Goal: Task Accomplishment & Management: Manage account settings

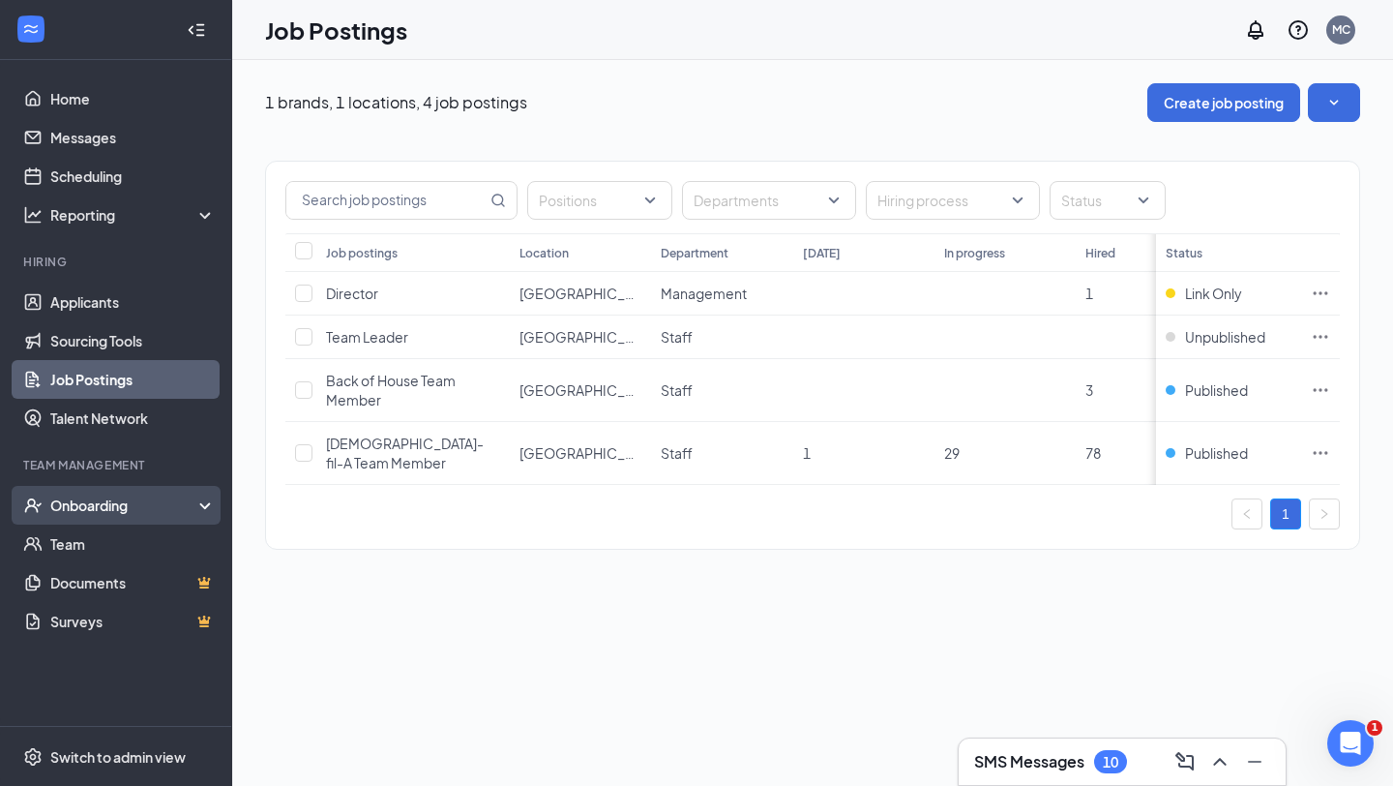
click at [133, 500] on div "Onboarding" at bounding box center [124, 504] width 149 height 19
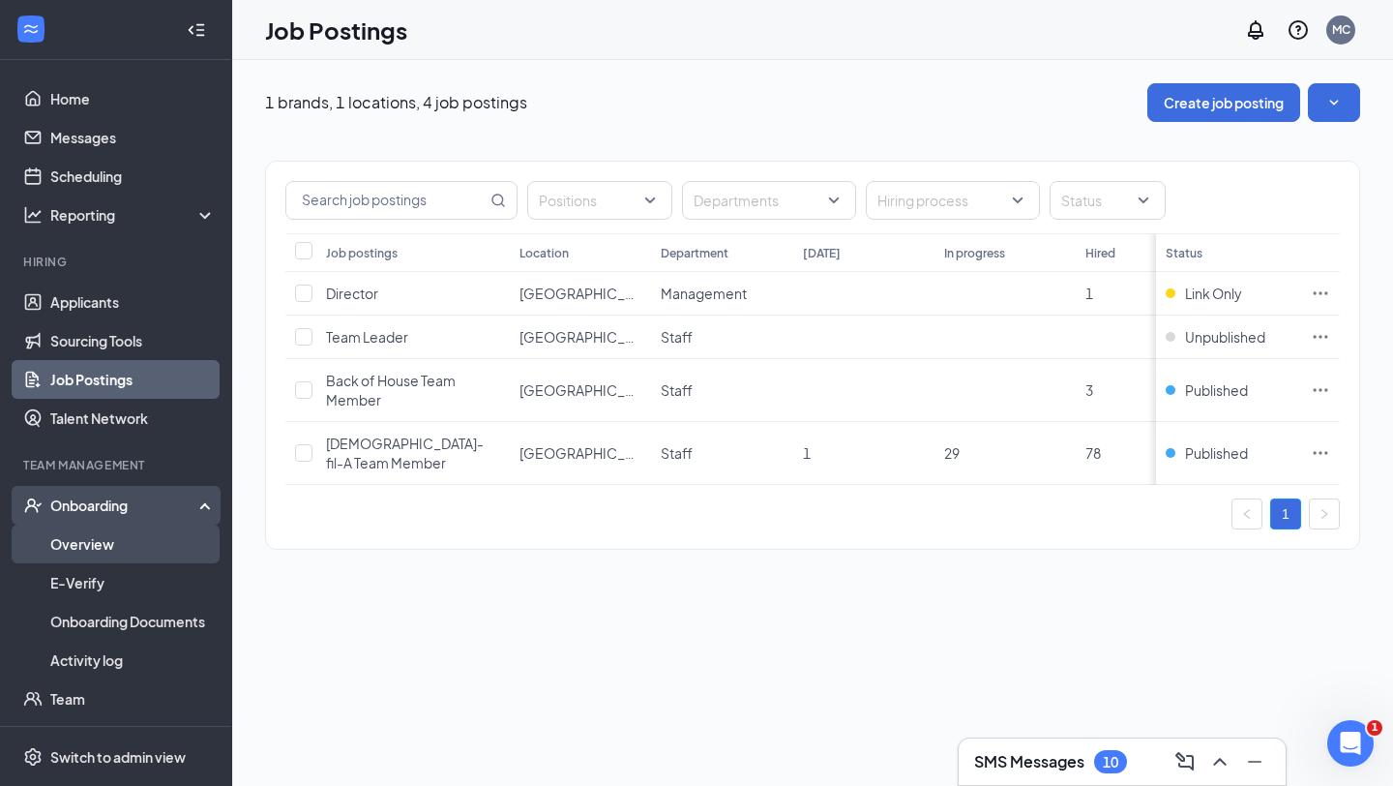
click at [128, 546] on link "Overview" at bounding box center [132, 543] width 165 height 39
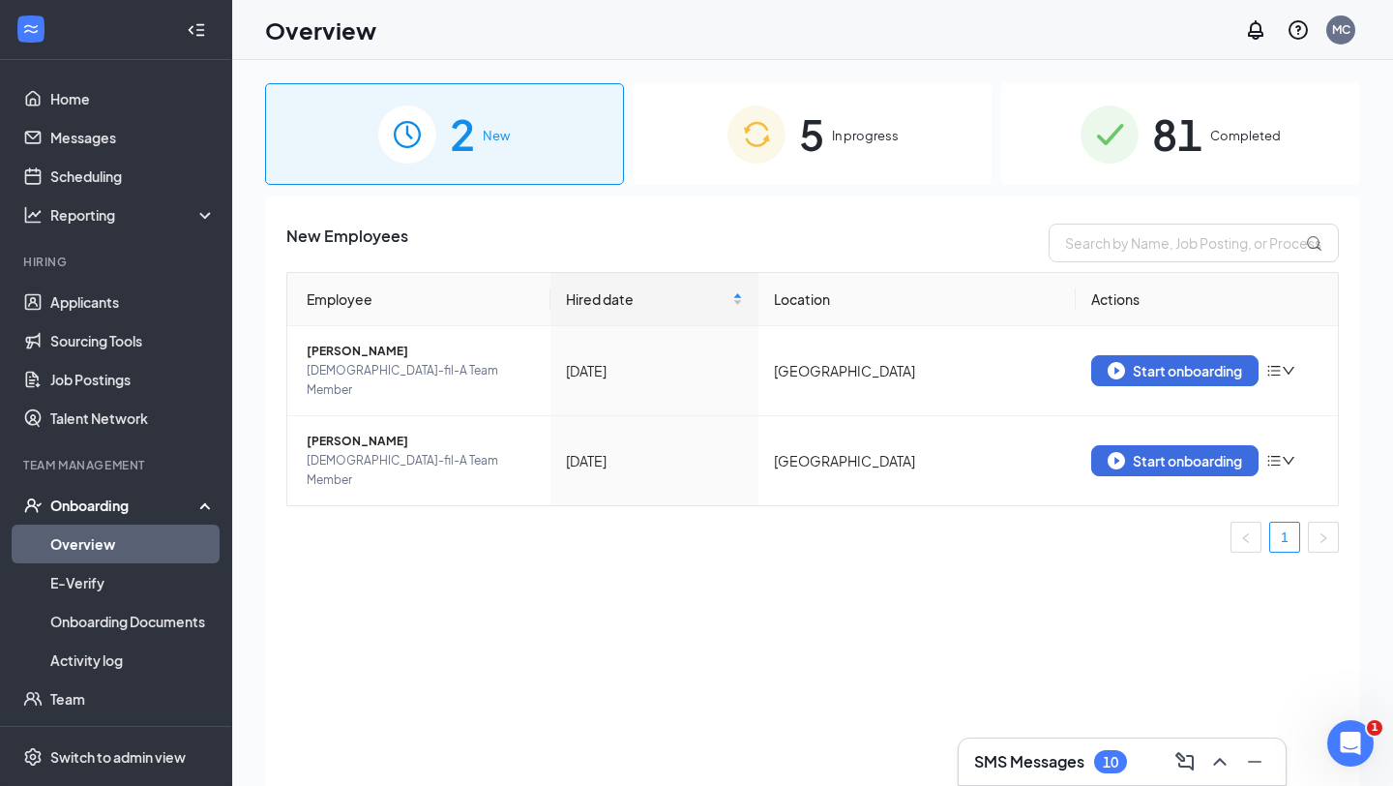
click at [926, 155] on div "5 In progress" at bounding box center [813, 134] width 359 height 102
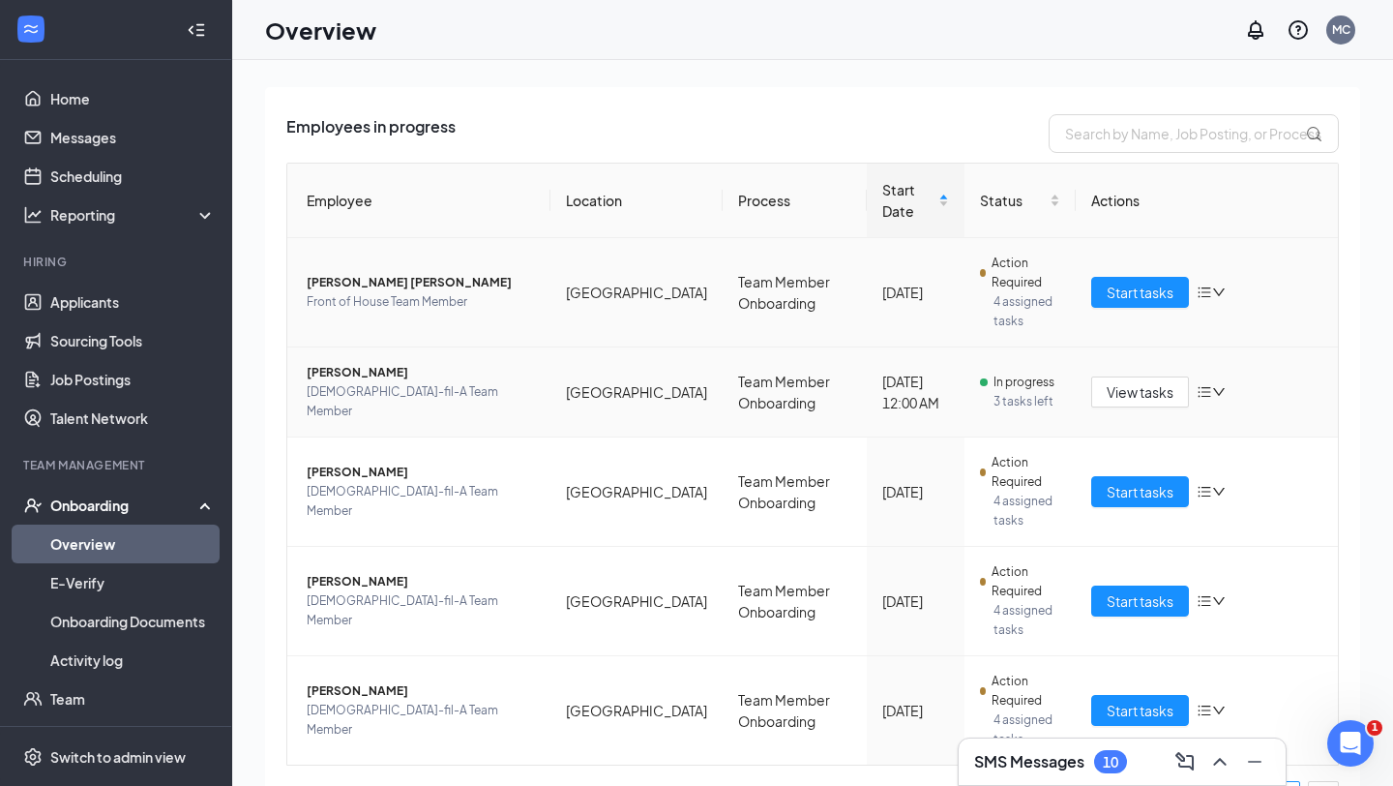
scroll to position [119, 0]
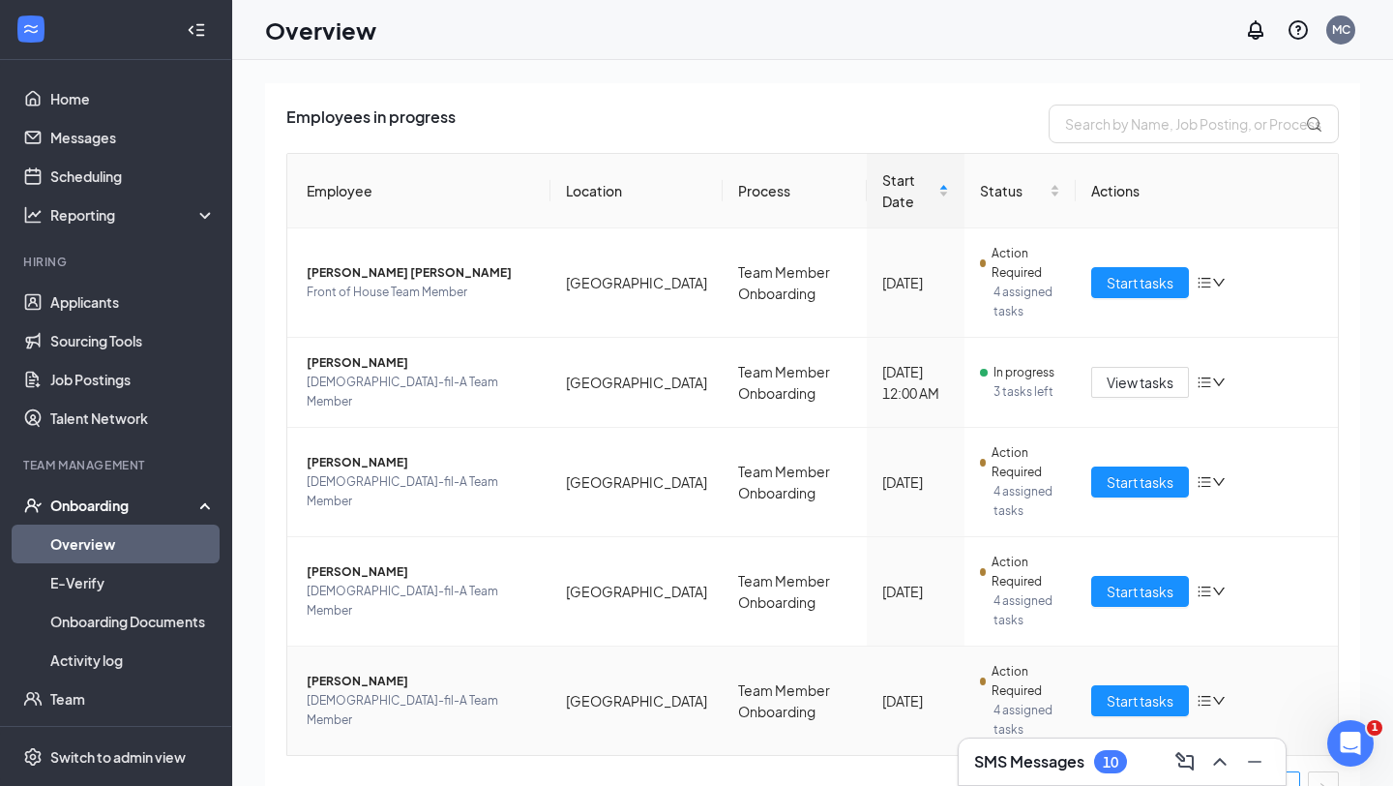
click at [1223, 694] on icon "down" at bounding box center [1220, 701] width 14 height 14
click at [1004, 662] on span "Action Required" at bounding box center [1026, 681] width 68 height 39
click at [389, 672] on span "[PERSON_NAME]" at bounding box center [421, 681] width 228 height 19
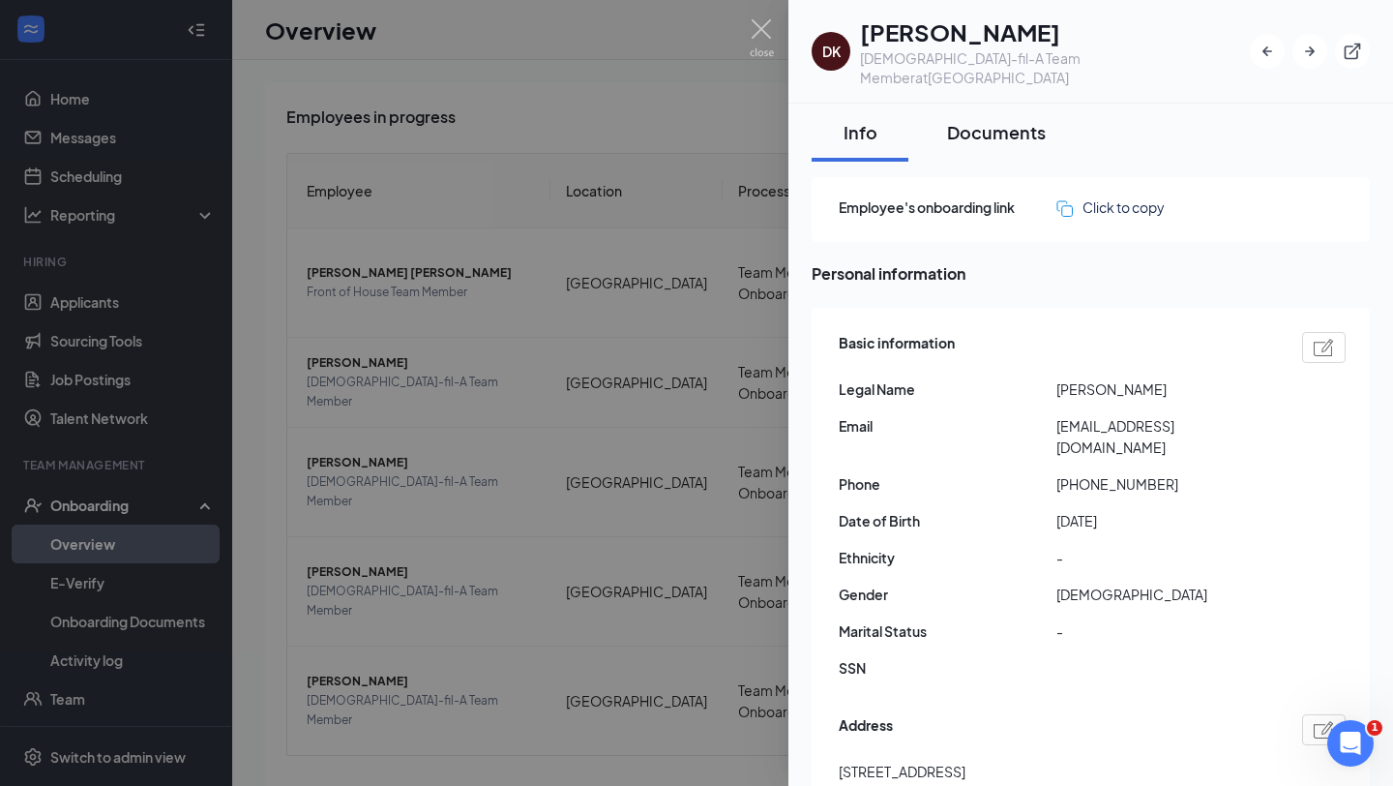
drag, startPoint x: 939, startPoint y: 86, endPoint x: 972, endPoint y: 106, distance: 38.7
click at [939, 104] on button "Documents" at bounding box center [996, 133] width 137 height 58
click at [972, 120] on div "Documents" at bounding box center [996, 132] width 99 height 24
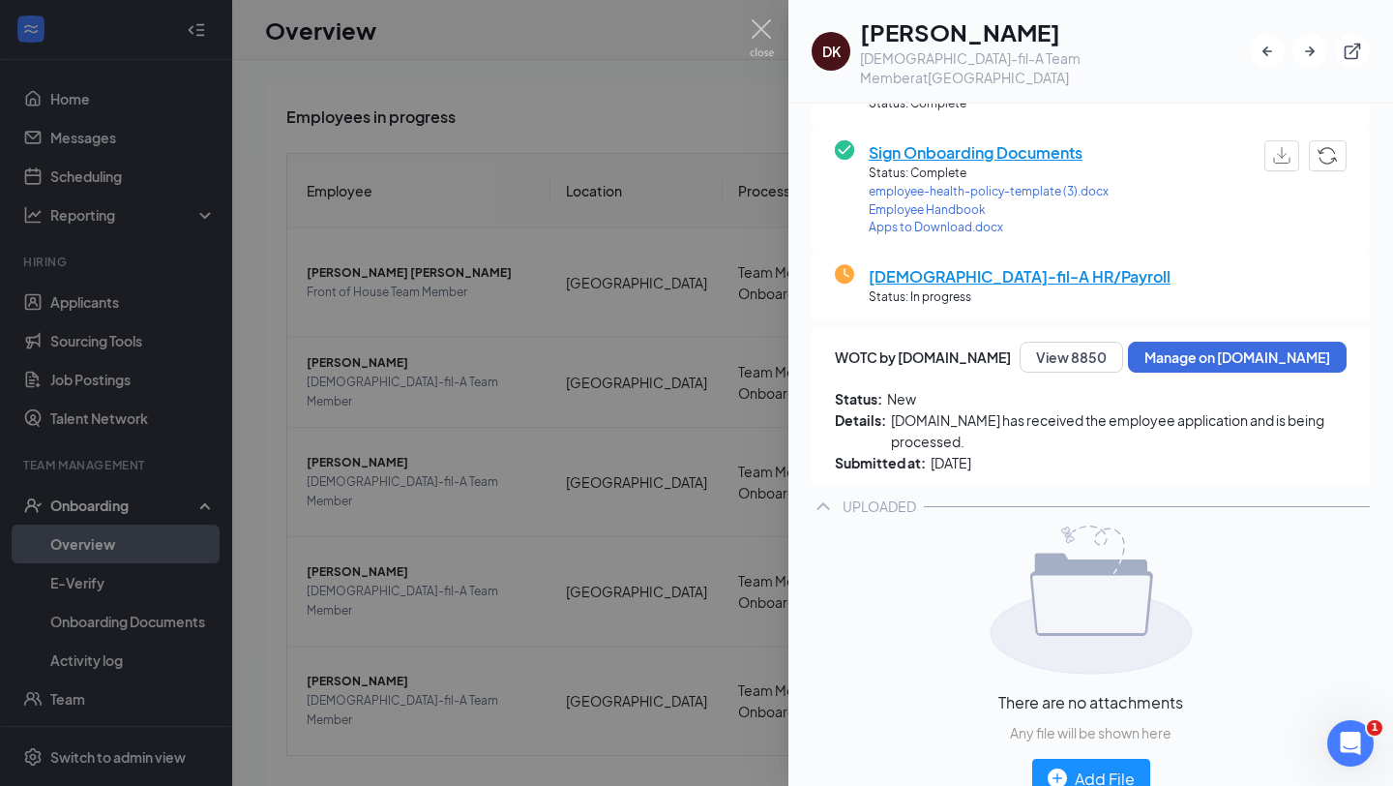
scroll to position [658, 0]
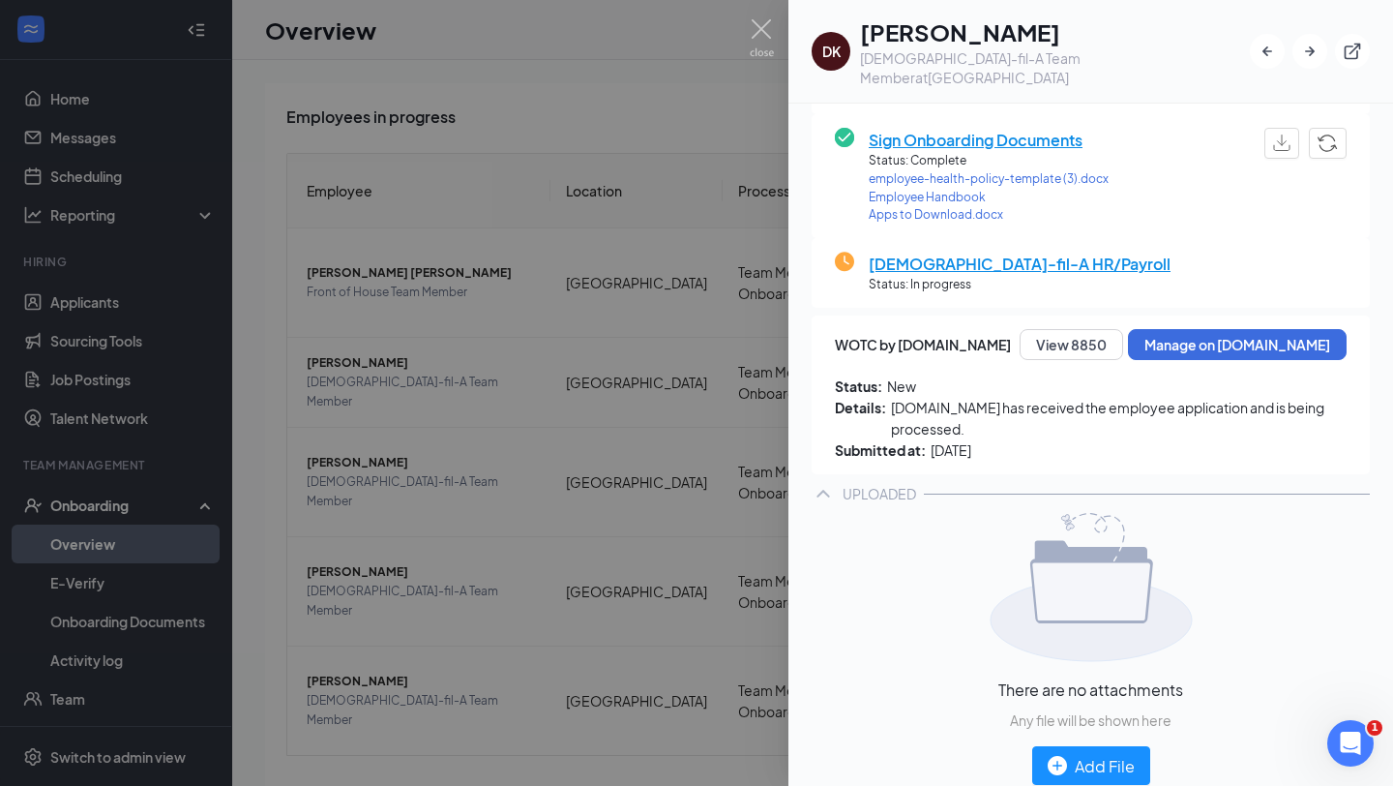
click at [742, 140] on div at bounding box center [696, 393] width 1393 height 786
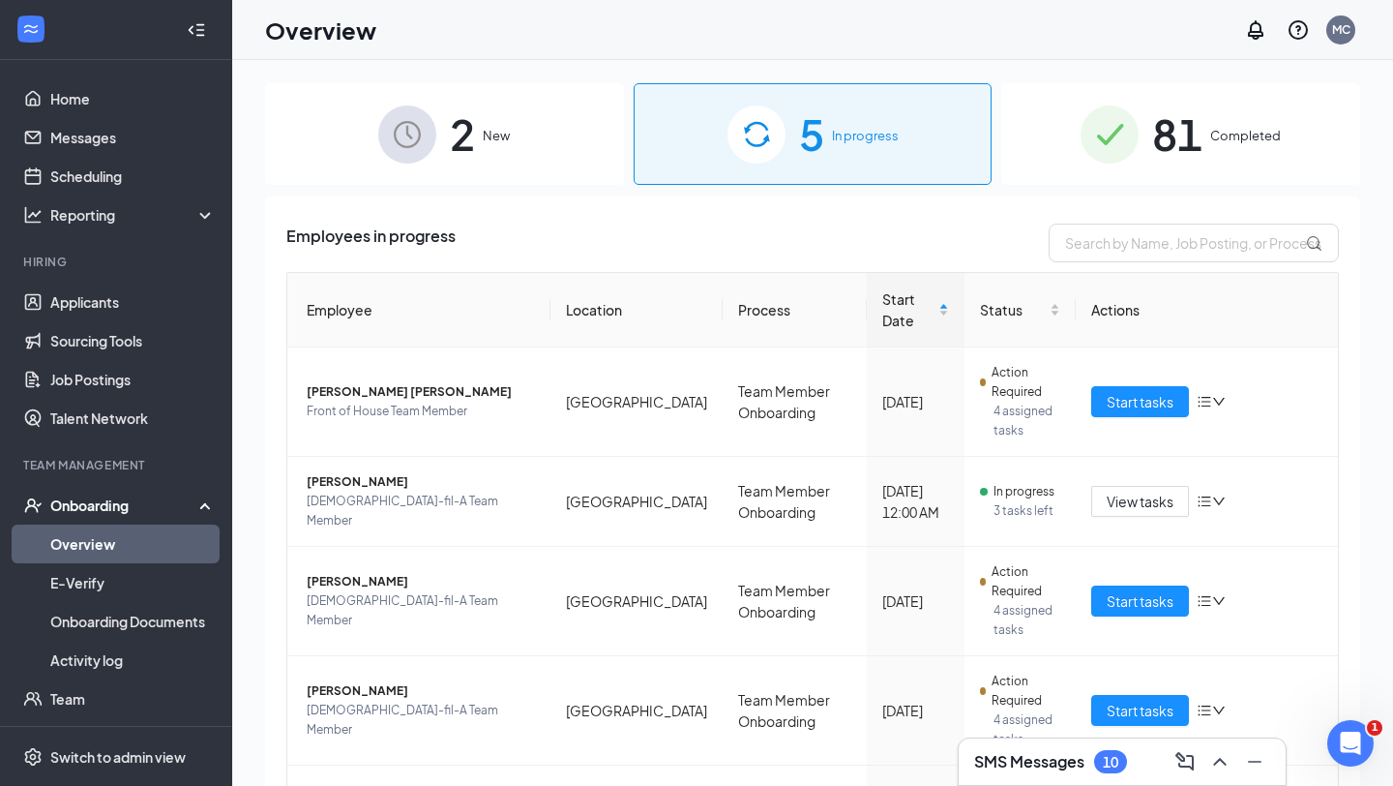
click at [1210, 133] on div "81 Completed" at bounding box center [1181, 134] width 359 height 102
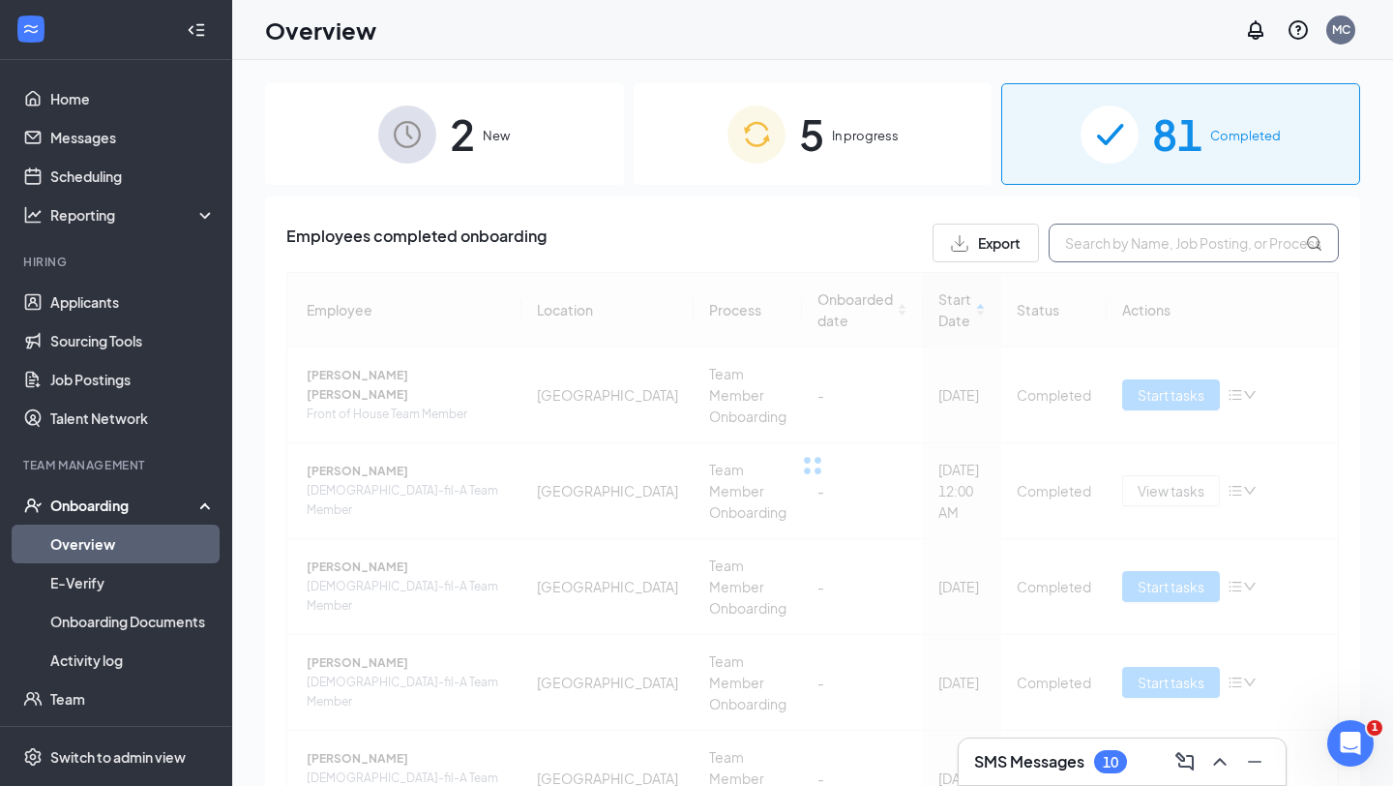
click at [1115, 244] on input "text" at bounding box center [1194, 243] width 290 height 39
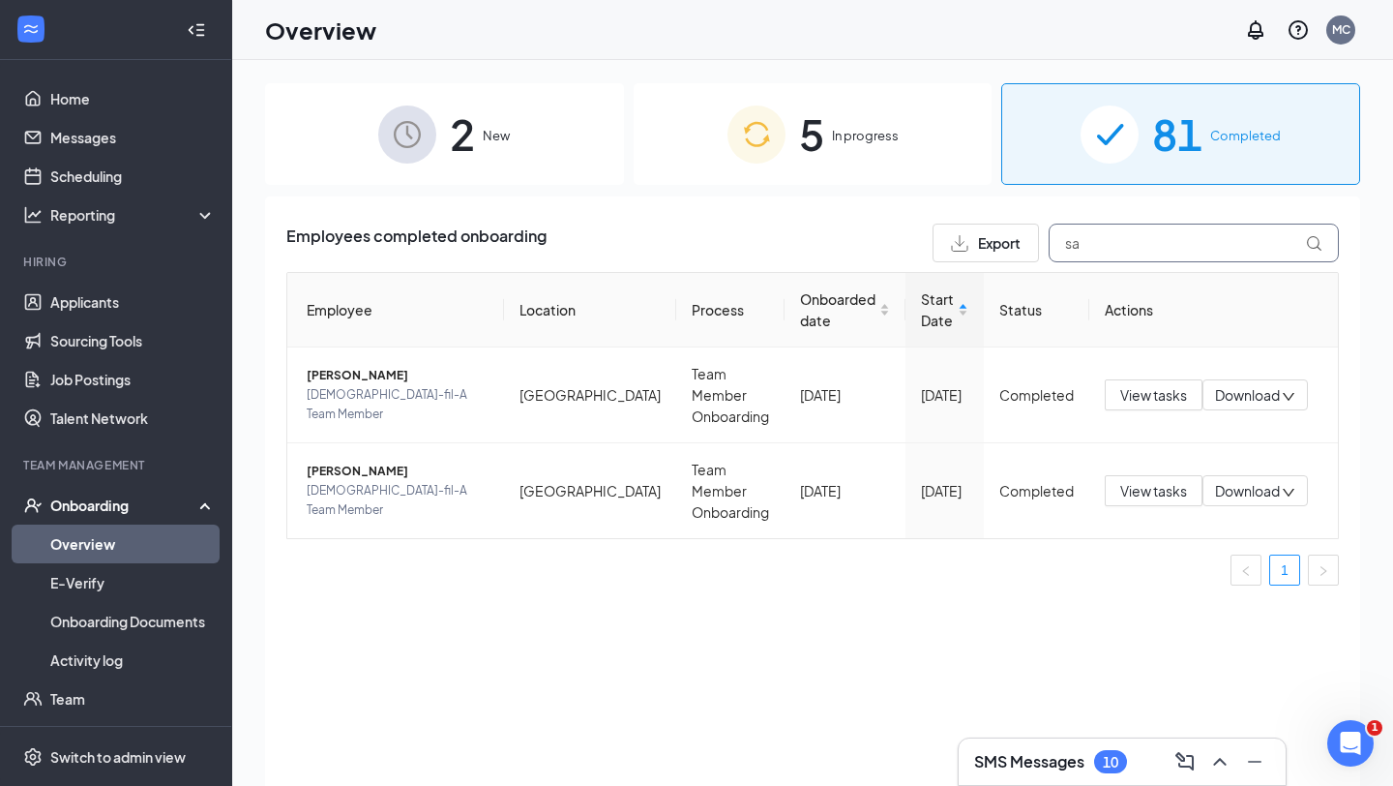
type input "s"
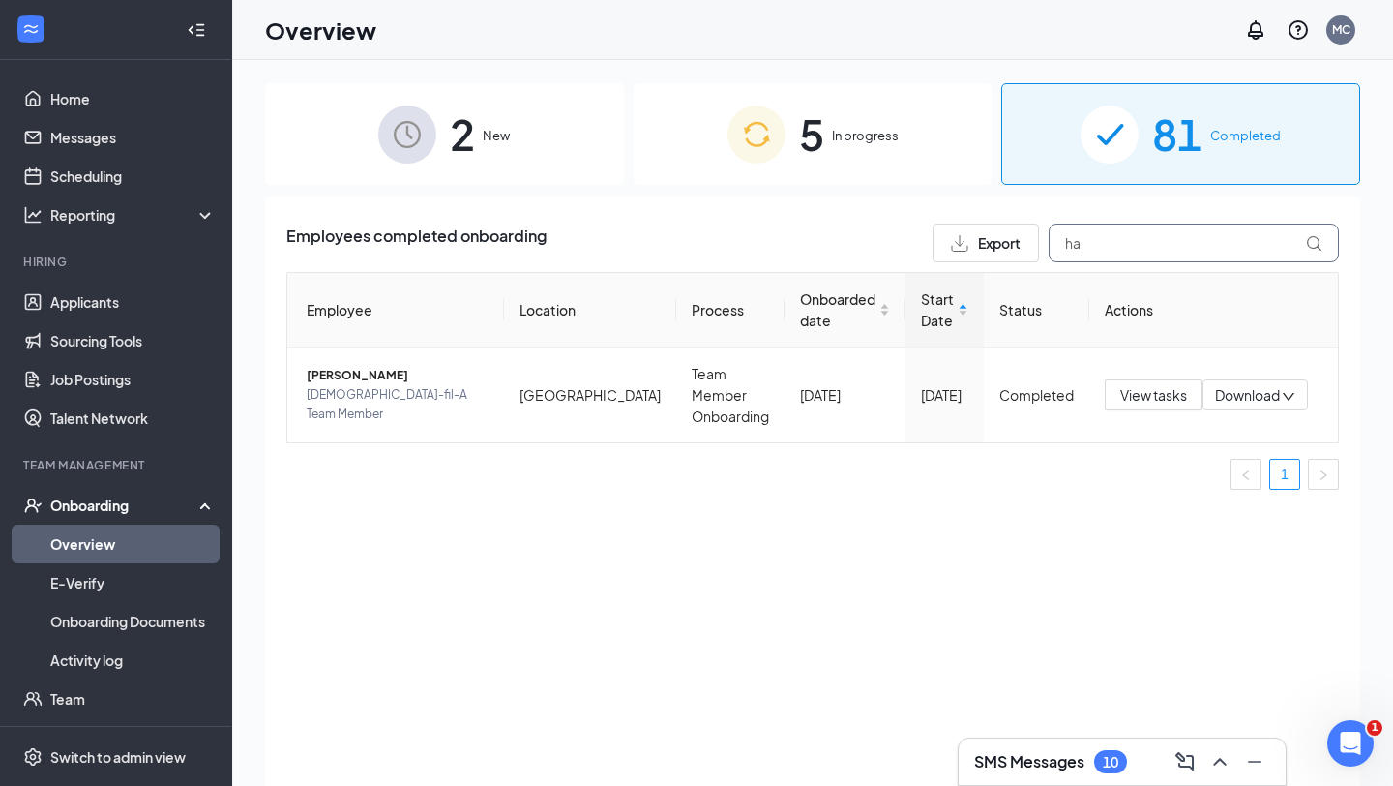
type input "h"
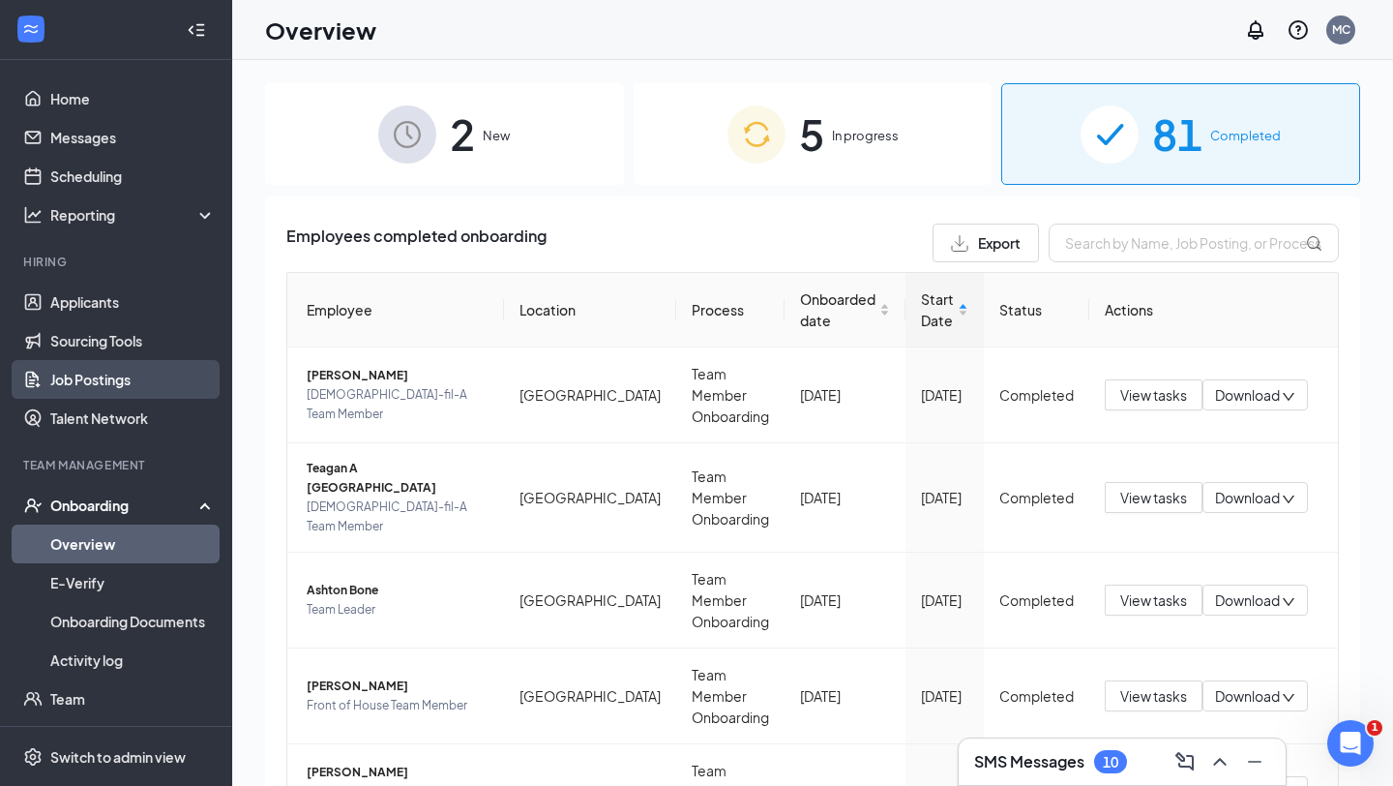
click at [80, 380] on link "Job Postings" at bounding box center [132, 379] width 165 height 39
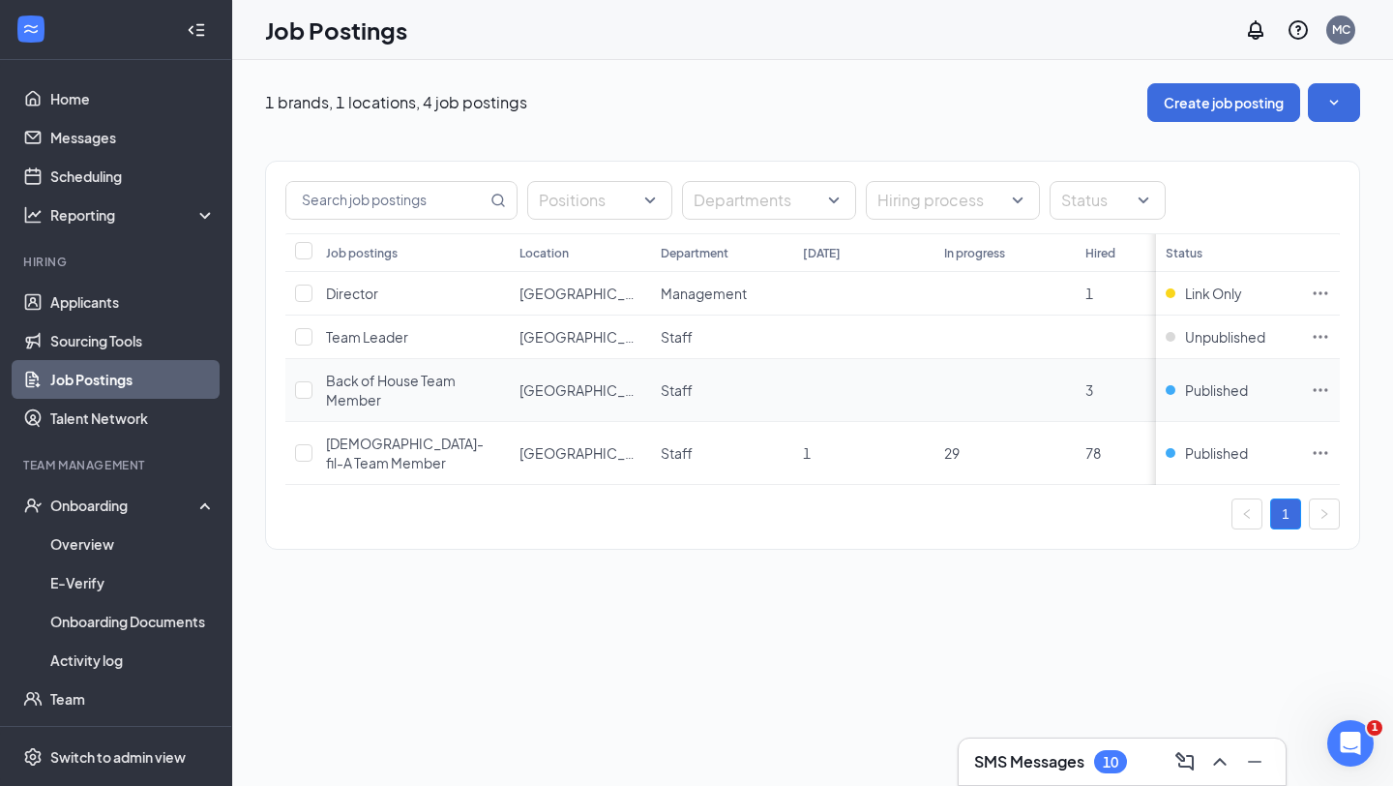
click at [413, 382] on span "Back of House Team Member" at bounding box center [391, 390] width 130 height 37
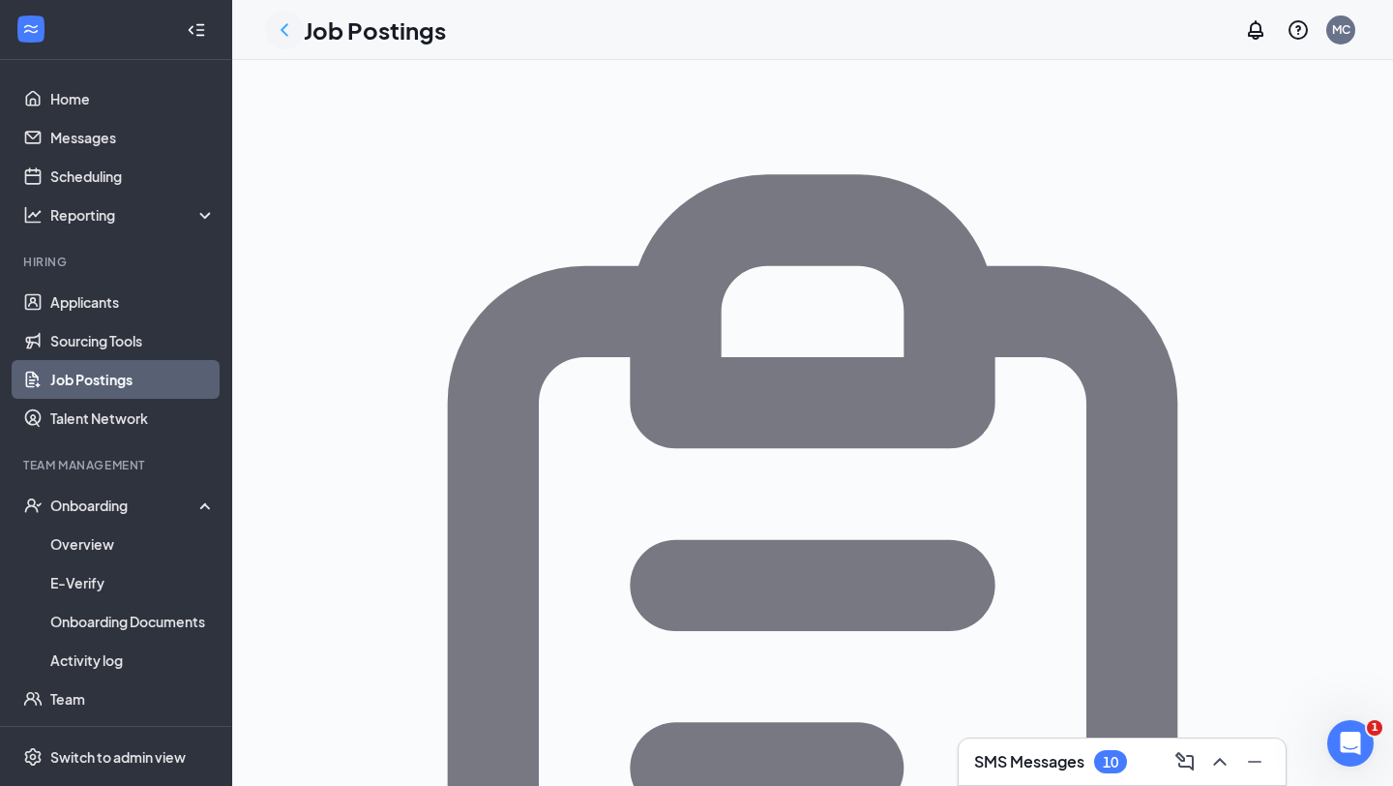
click at [284, 25] on icon "ChevronLeft" at bounding box center [284, 29] width 23 height 23
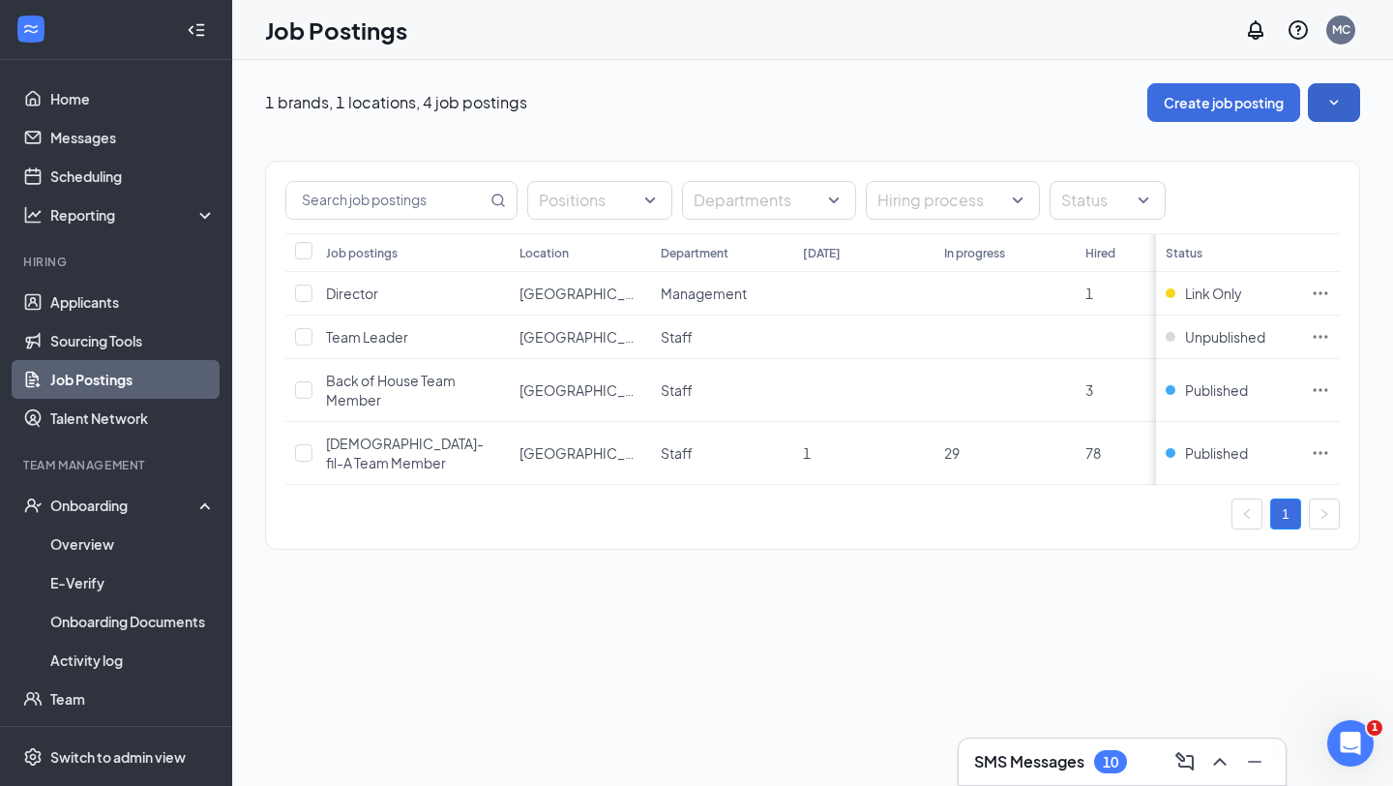
click at [1342, 97] on icon "SmallChevronDown" at bounding box center [1334, 102] width 19 height 19
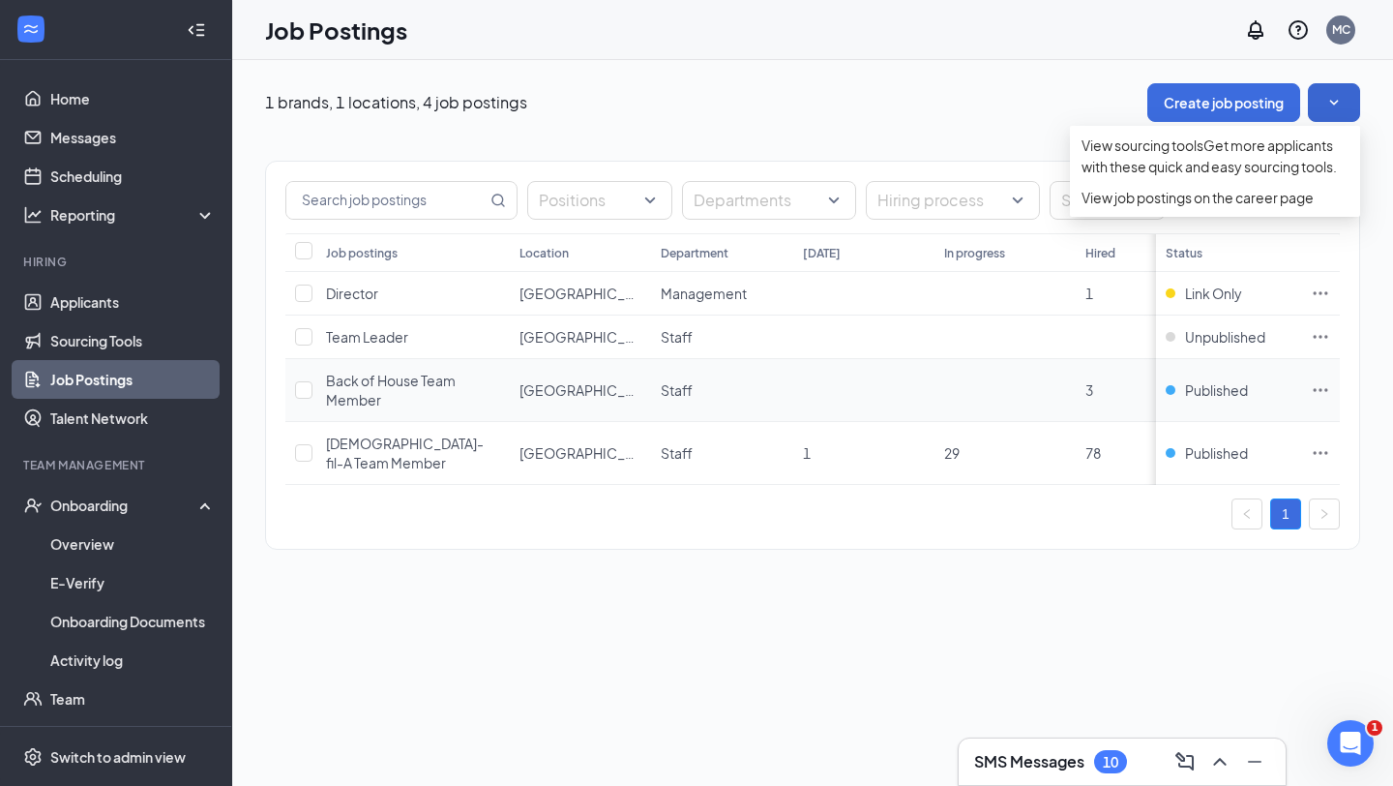
click at [1316, 384] on icon "Ellipses" at bounding box center [1320, 389] width 19 height 19
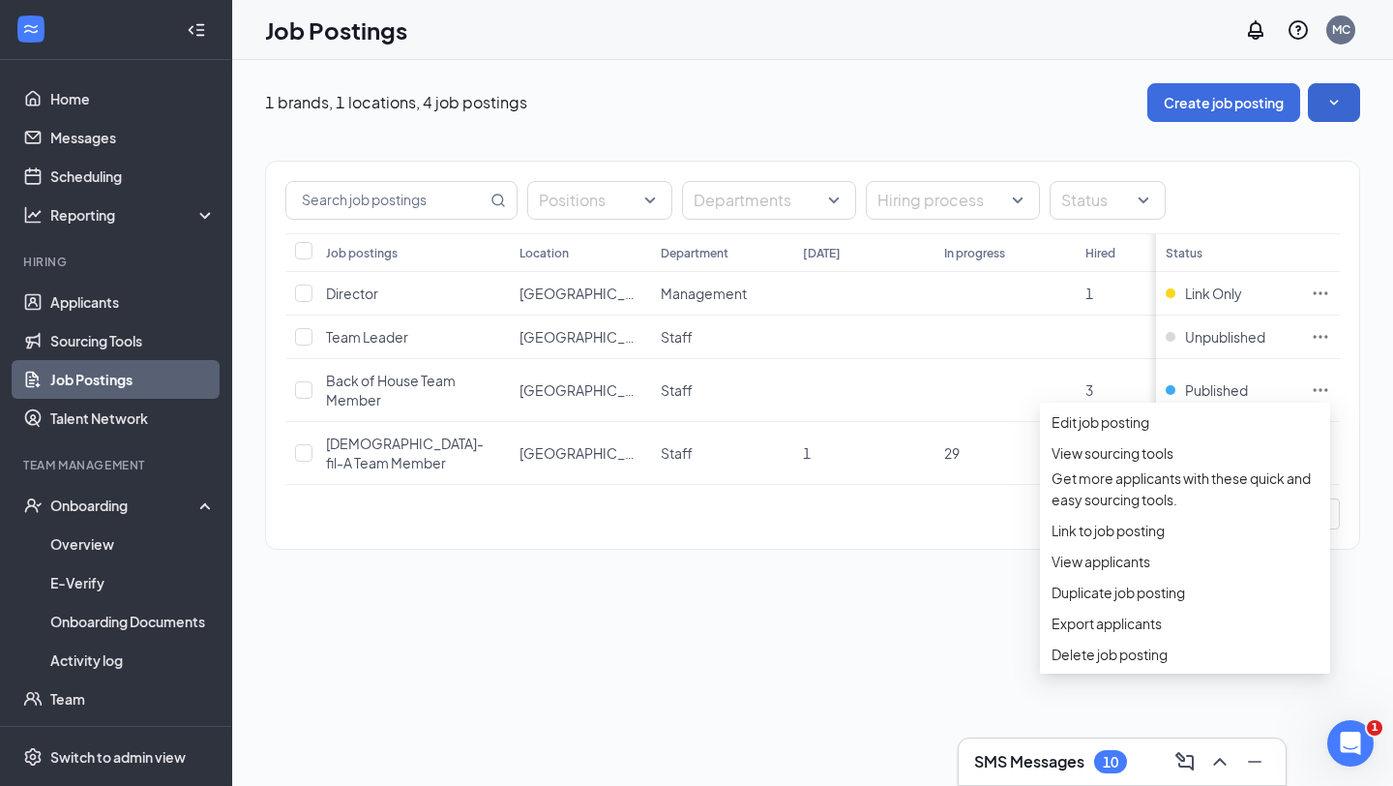
click at [1020, 608] on div "1 brands, 1 locations, 4 job postings Create job posting Positions Departments …" at bounding box center [812, 423] width 1161 height 726
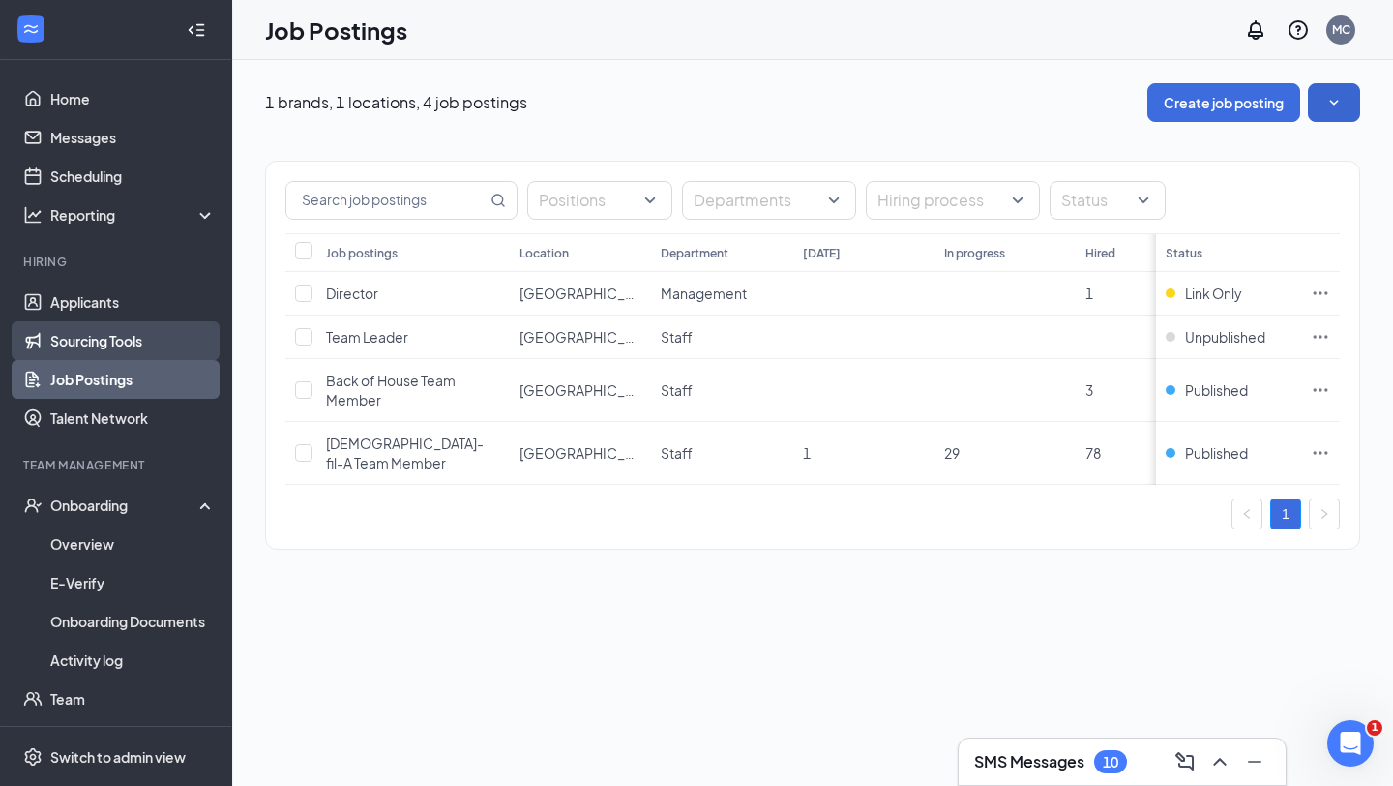
click at [110, 343] on link "Sourcing Tools" at bounding box center [132, 340] width 165 height 39
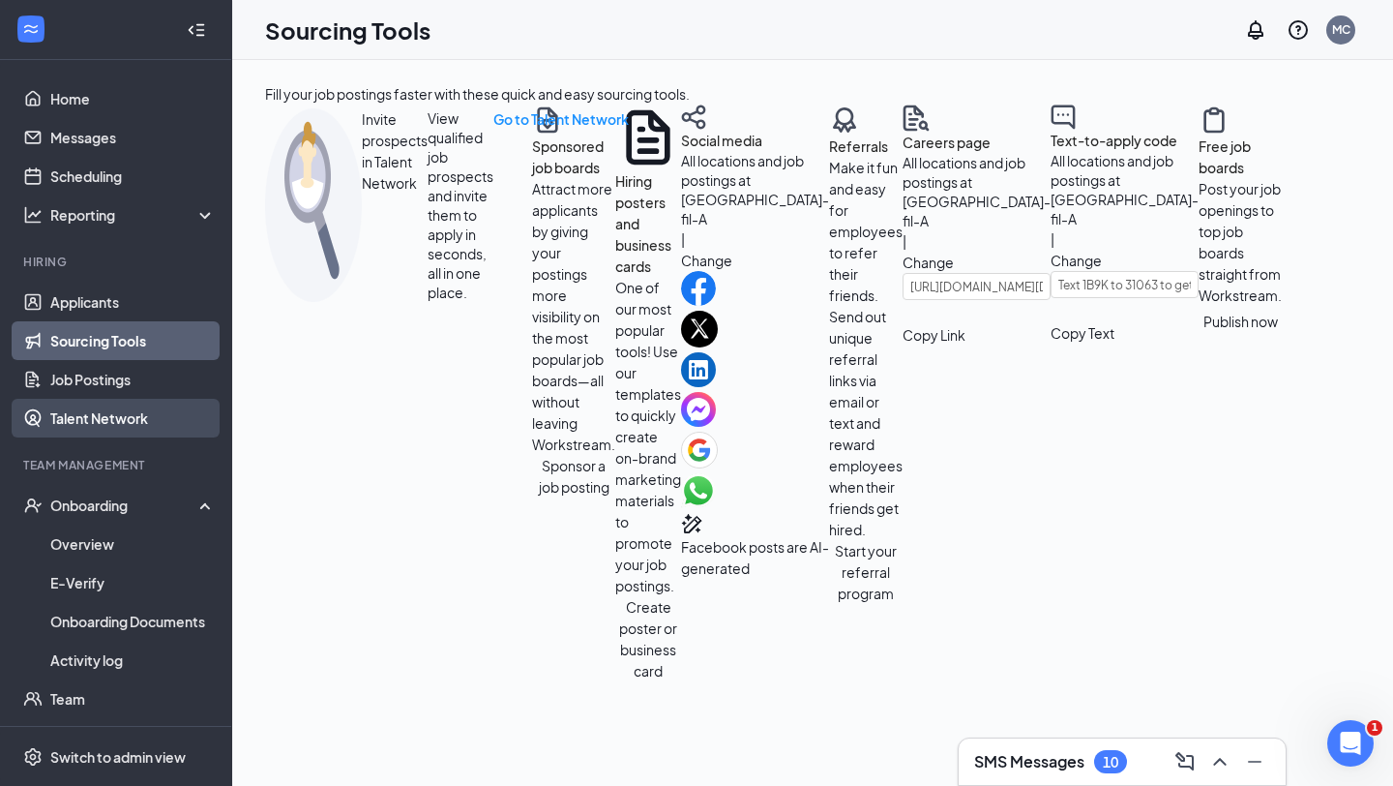
click at [122, 414] on link "Talent Network" at bounding box center [132, 418] width 165 height 39
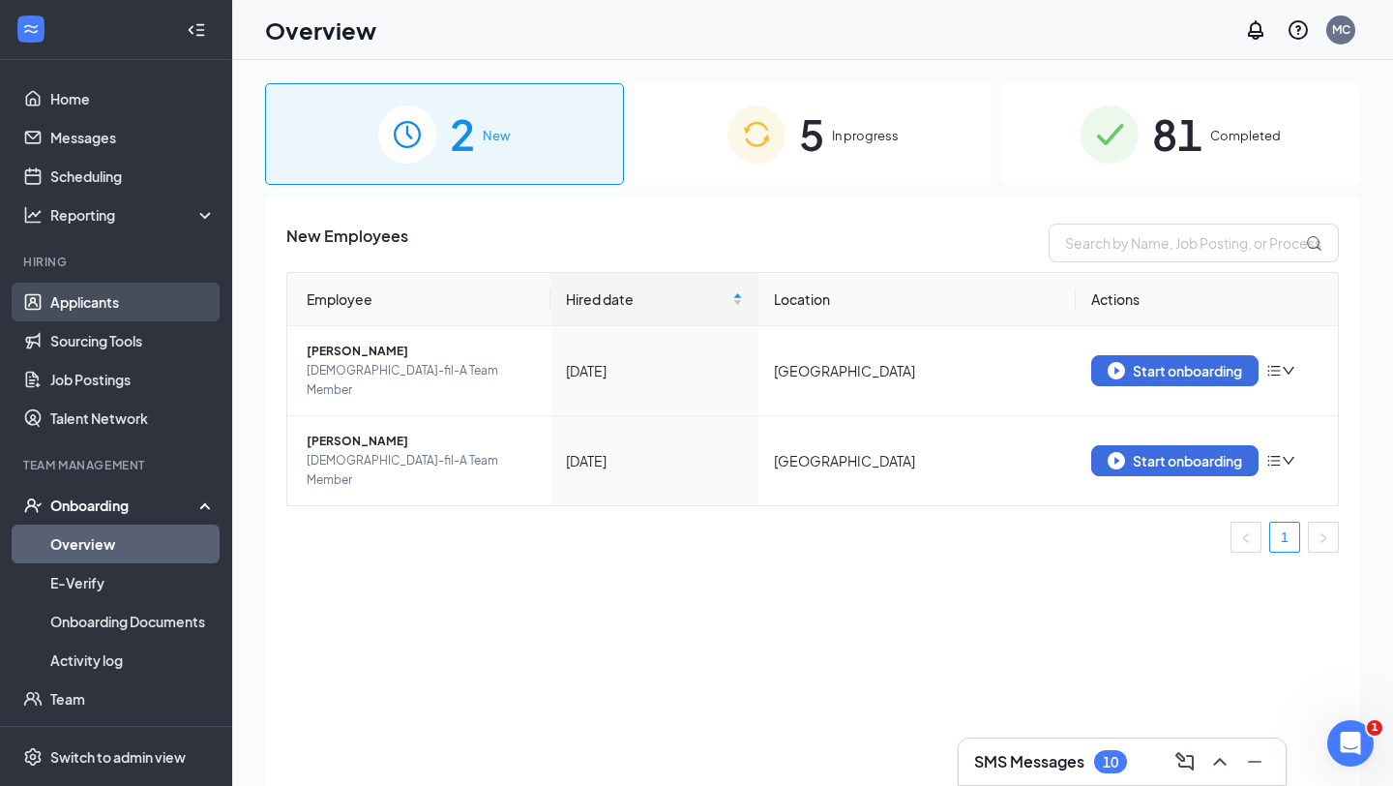
click at [95, 308] on link "Applicants" at bounding box center [132, 302] width 165 height 39
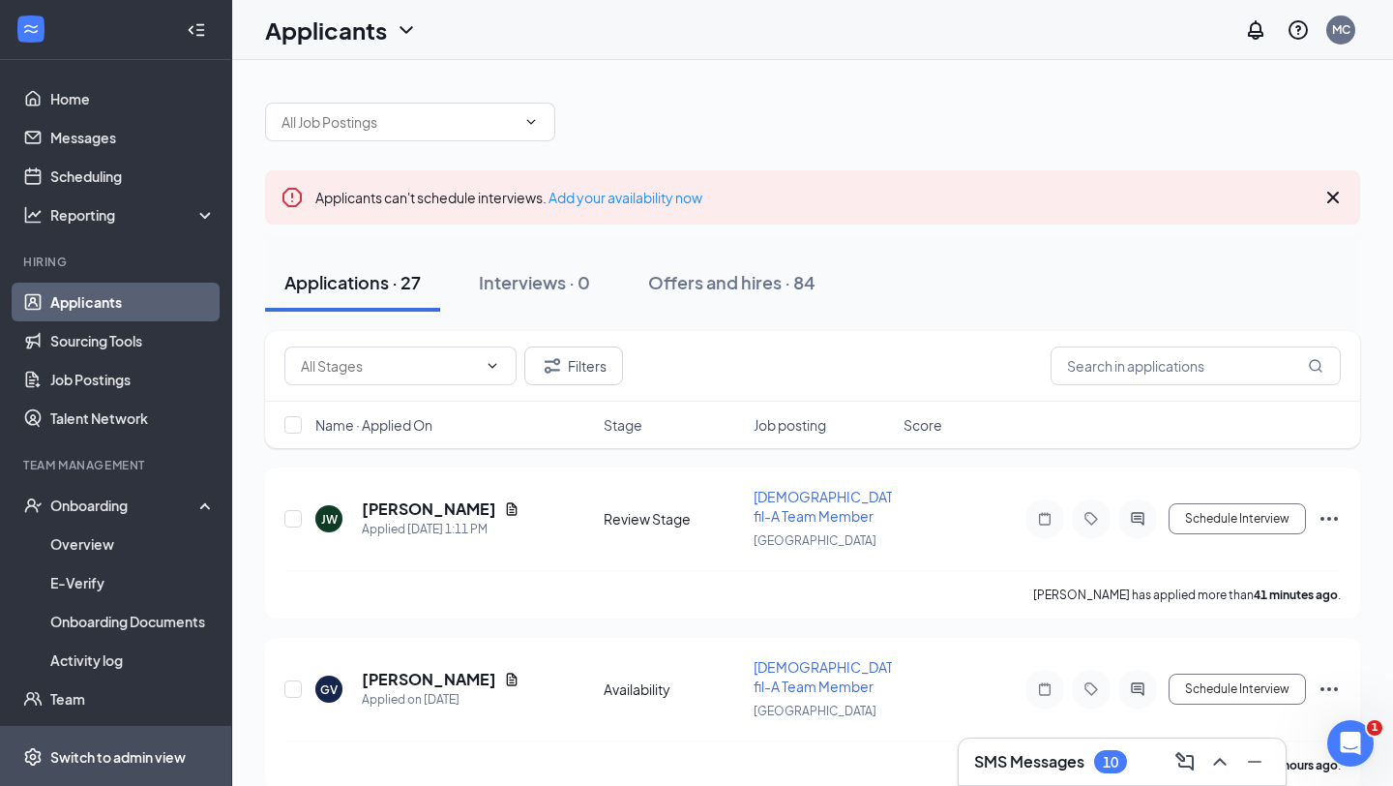
click at [75, 757] on div "Switch to admin view" at bounding box center [117, 756] width 135 height 19
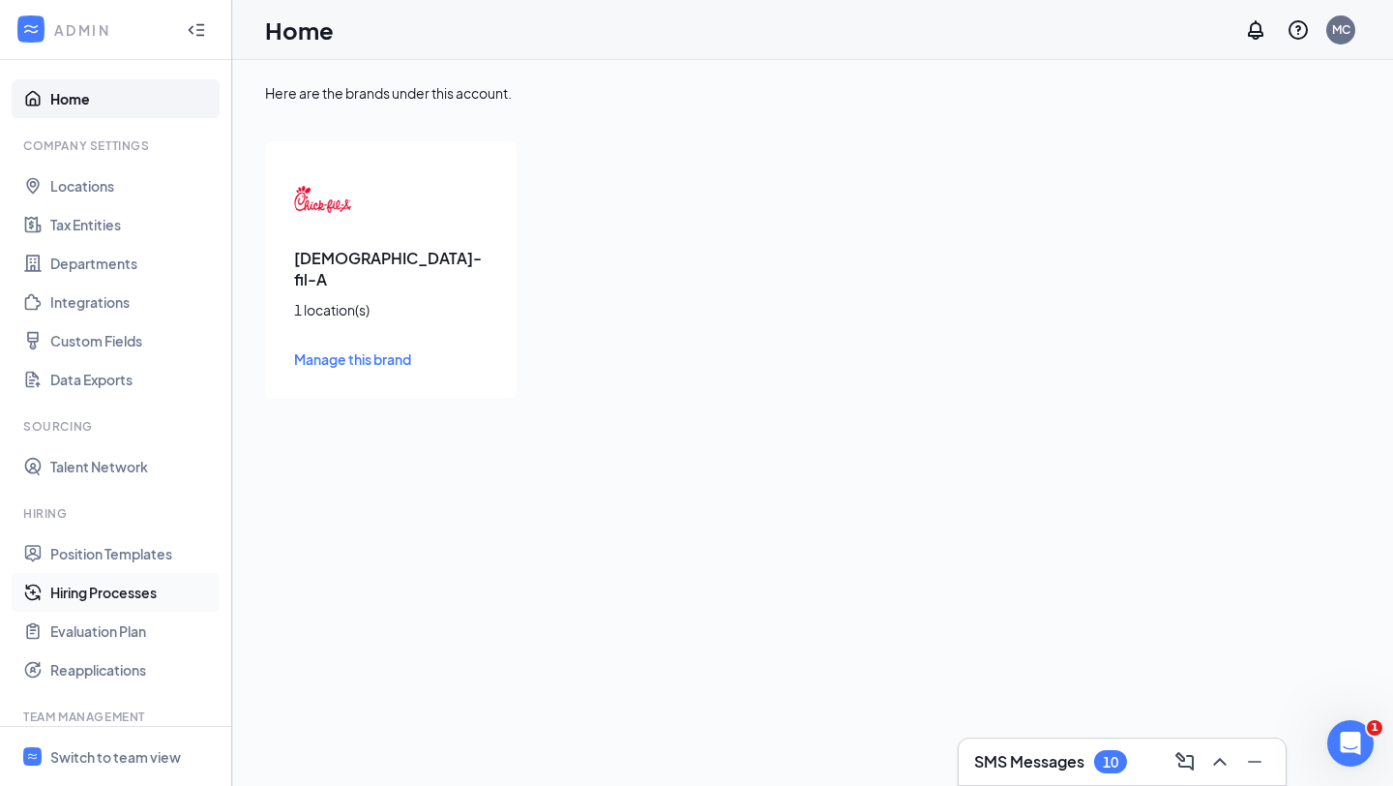
click at [118, 584] on link "Hiring Processes" at bounding box center [132, 592] width 165 height 39
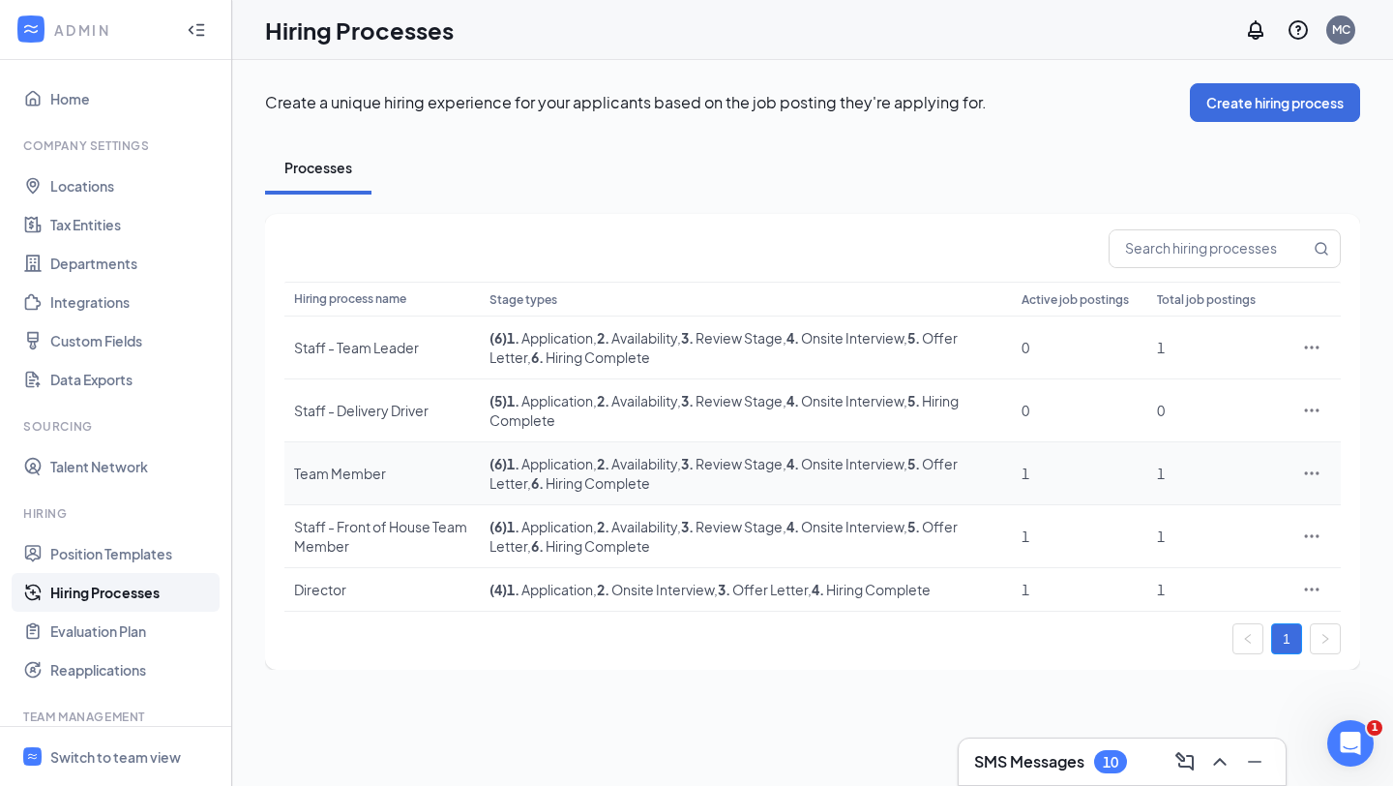
click at [1317, 474] on icon "Ellipses" at bounding box center [1312, 472] width 15 height 3
click at [1055, 698] on div "Create a unique hiring experience for your applicants based on the job posting …" at bounding box center [812, 423] width 1161 height 726
click at [1309, 592] on icon "Ellipses" at bounding box center [1312, 589] width 19 height 19
click at [1179, 551] on span "Delete" at bounding box center [1162, 549] width 44 height 17
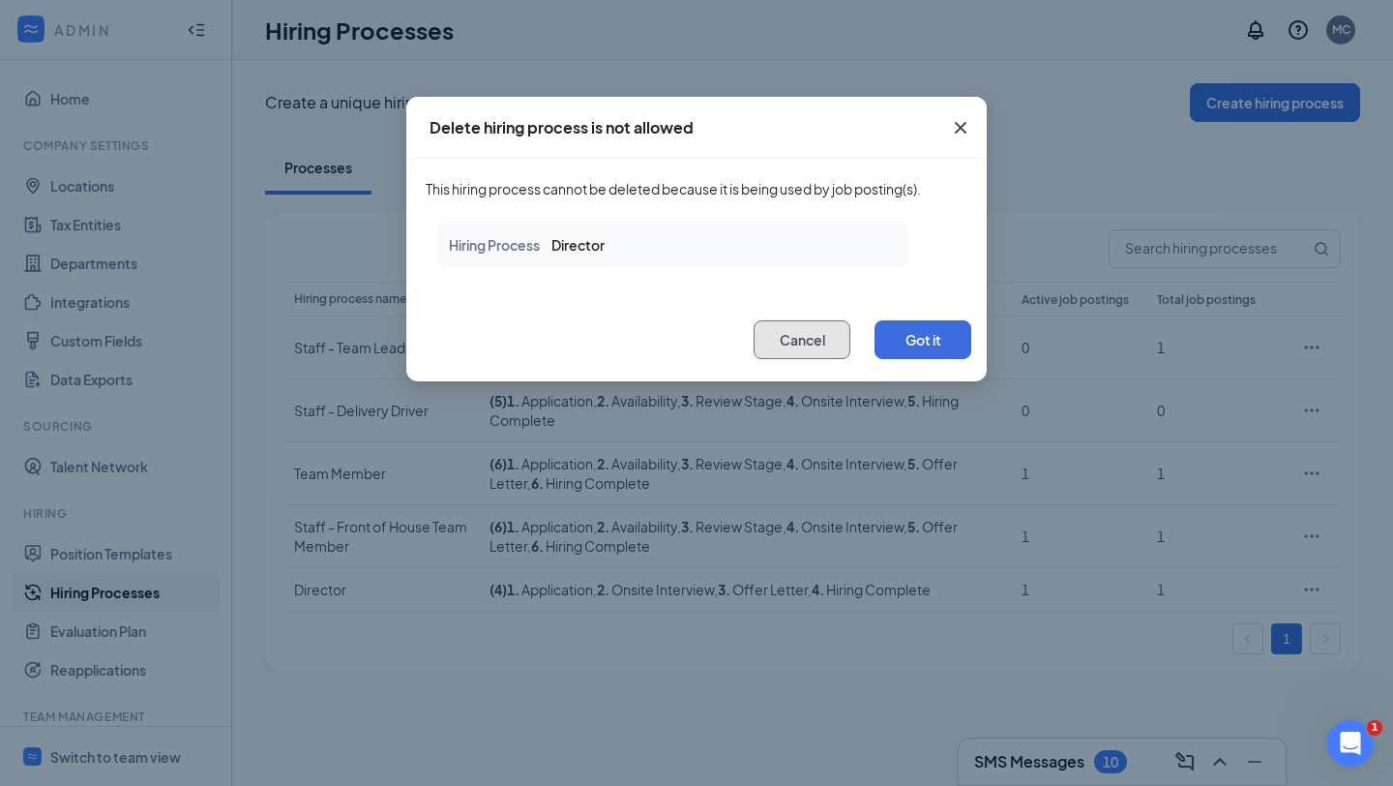
click at [801, 337] on button "Cancel" at bounding box center [802, 339] width 97 height 39
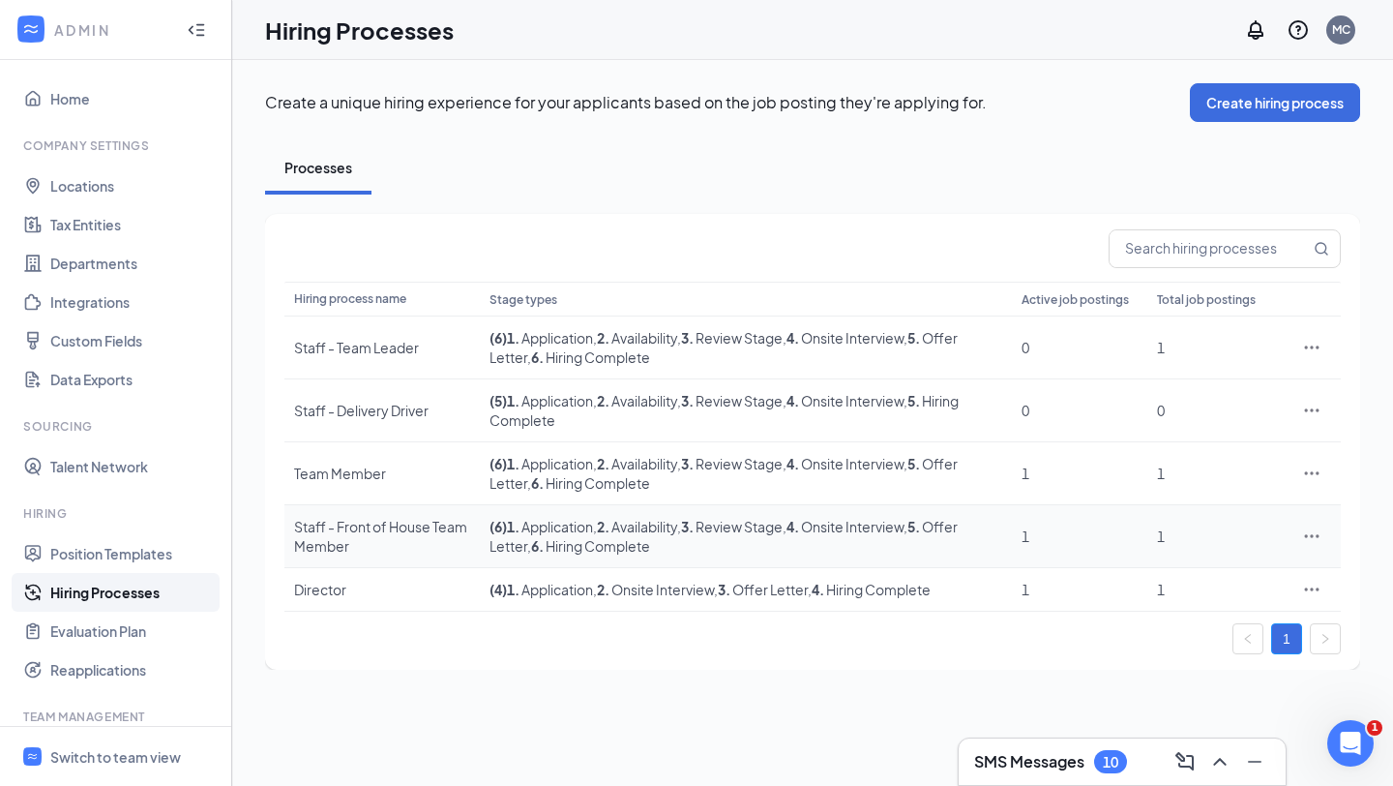
click at [1310, 538] on icon "Ellipses" at bounding box center [1312, 535] width 19 height 19
click at [996, 657] on div "Hiring process name Stage types Active job postings Total job postings Staff - …" at bounding box center [812, 442] width 1095 height 456
